Goal: Task Accomplishment & Management: Use online tool/utility

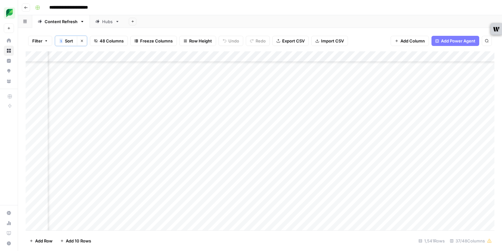
scroll to position [10618, 592]
click at [343, 171] on div "Add Column" at bounding box center [260, 140] width 469 height 179
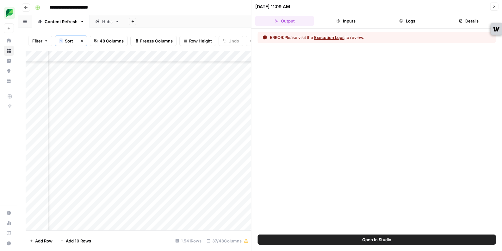
click at [342, 36] on button "Execution Logs" at bounding box center [329, 37] width 30 height 6
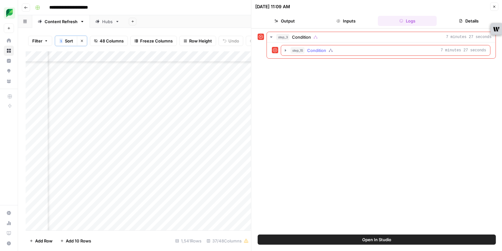
click at [285, 50] on icon "button" at bounding box center [285, 50] width 1 height 2
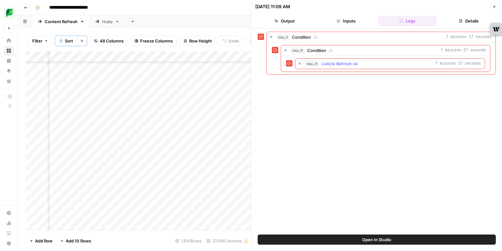
click at [299, 62] on icon "button" at bounding box center [299, 63] width 5 height 5
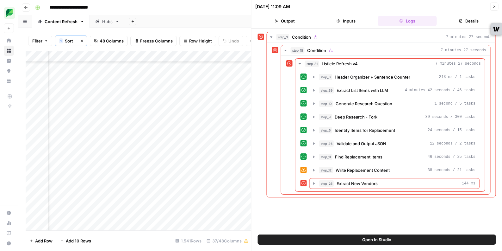
click at [495, 7] on icon "button" at bounding box center [494, 7] width 4 height 4
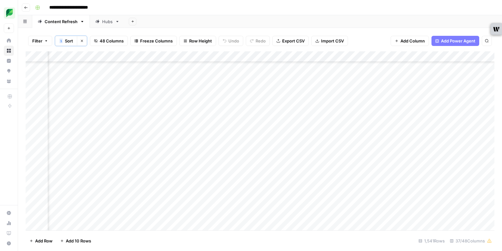
scroll to position [4350, 640]
click at [296, 138] on div "Add Column" at bounding box center [260, 140] width 469 height 179
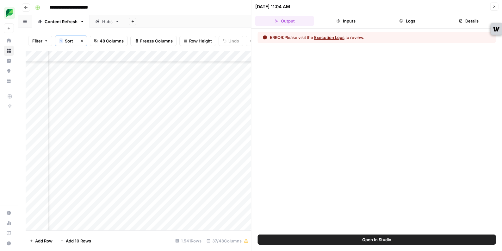
click at [409, 20] on button "Logs" at bounding box center [407, 21] width 59 height 10
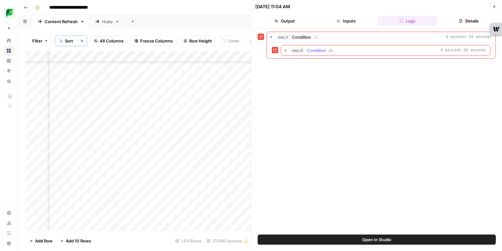
click at [285, 51] on icon "button" at bounding box center [285, 50] width 5 height 5
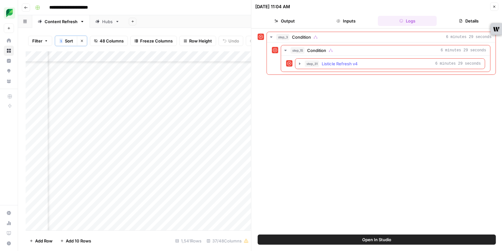
click at [299, 64] on icon "button" at bounding box center [299, 63] width 5 height 5
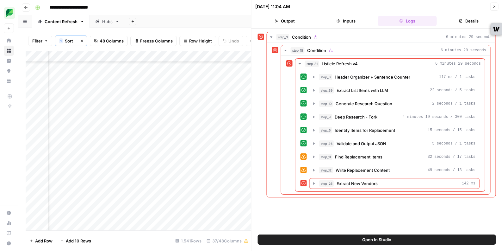
click at [494, 7] on icon "button" at bounding box center [494, 7] width 4 height 4
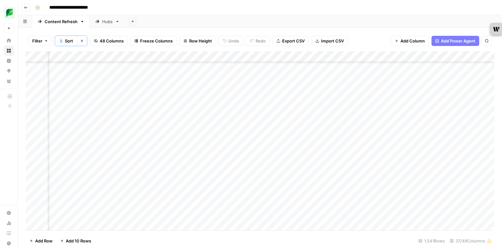
click at [61, 42] on span "1" at bounding box center [61, 40] width 2 height 5
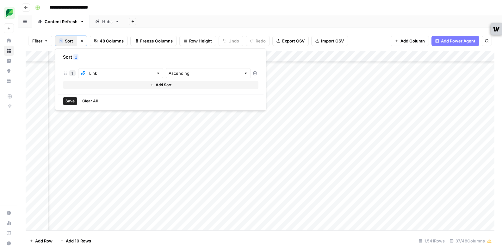
click at [61, 42] on span "1" at bounding box center [61, 40] width 2 height 5
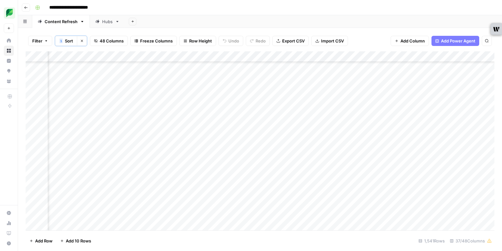
scroll to position [4350, 604]
